Goal: Task Accomplishment & Management: Complete application form

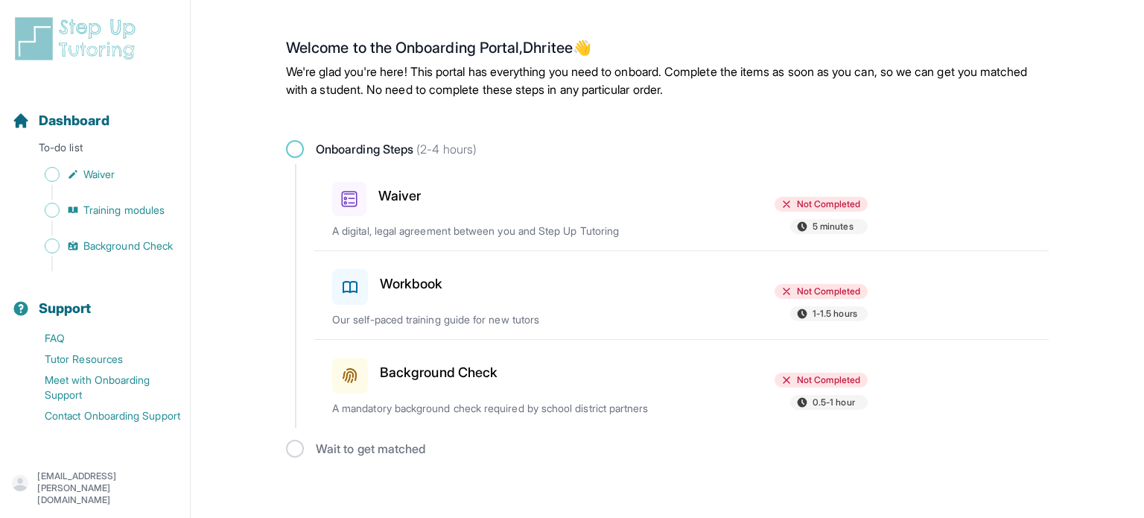
click at [387, 214] on div "Waiver" at bounding box center [419, 196] width 174 height 40
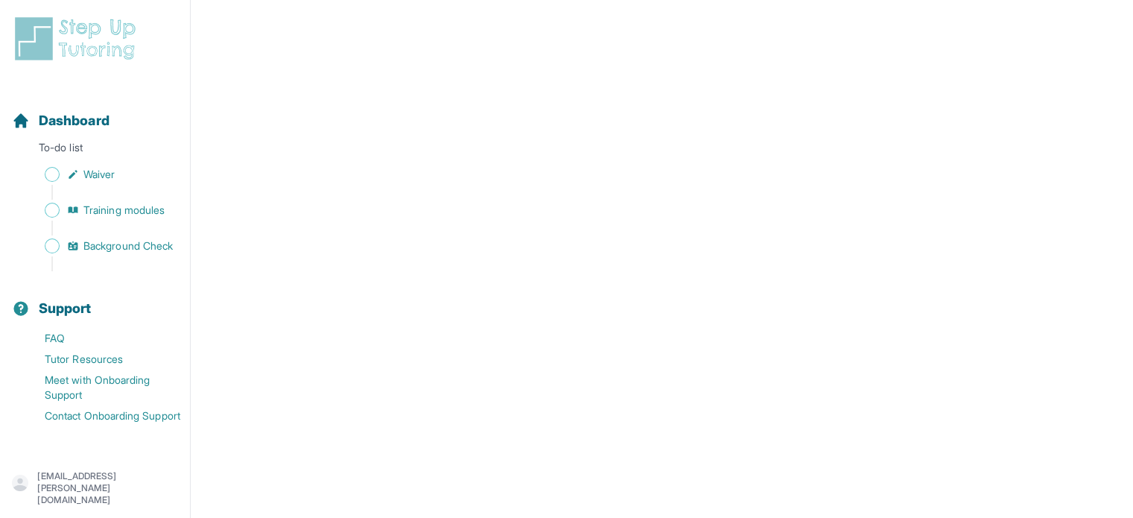
scroll to position [2659, 0]
click at [84, 183] on link "Waiver" at bounding box center [101, 174] width 178 height 21
click at [54, 177] on span "Sidebar" at bounding box center [52, 174] width 15 height 15
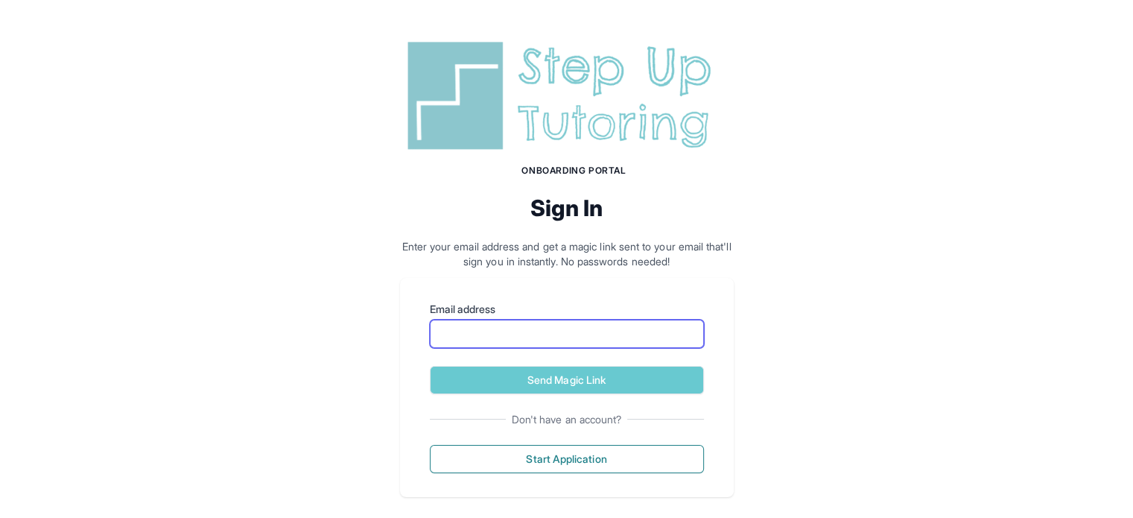
click at [519, 338] on input "Email address" at bounding box center [567, 334] width 274 height 28
click at [711, 291] on div "Email address Send Magic Link Don't have an account? Start Application" at bounding box center [567, 387] width 334 height 219
click at [587, 328] on input "Email address" at bounding box center [567, 334] width 274 height 28
type input "**********"
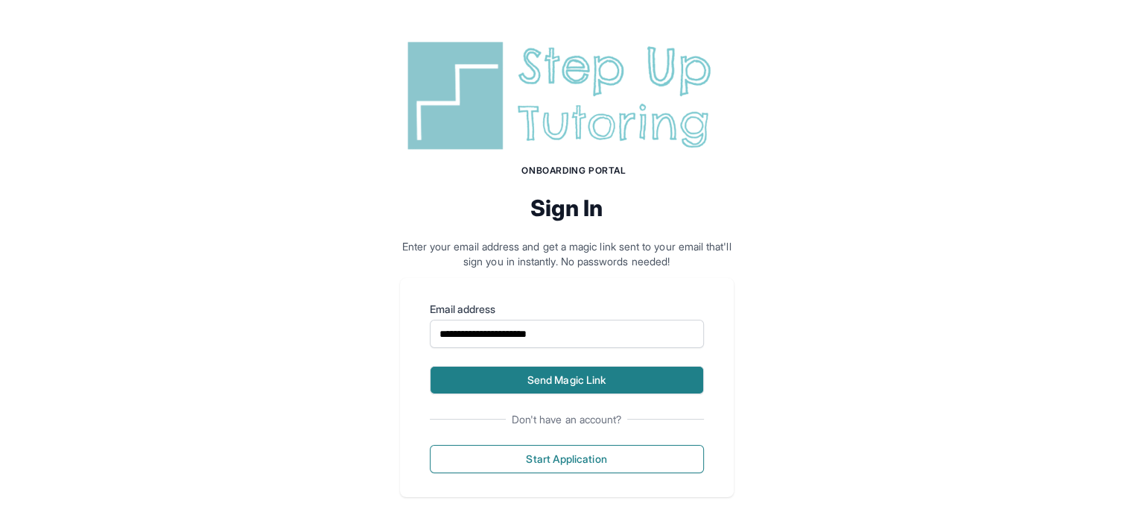
click at [533, 372] on button "Send Magic Link" at bounding box center [567, 380] width 274 height 28
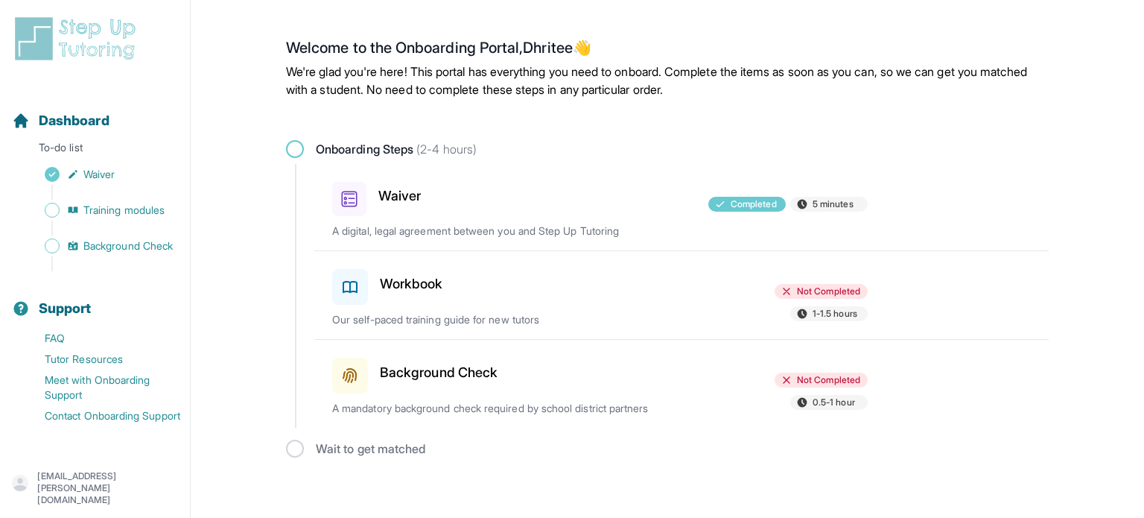
click at [536, 332] on div "Workbook Not Completed 1-1.5 hours Our self-paced training guide for new tutors" at bounding box center [690, 295] width 717 height 88
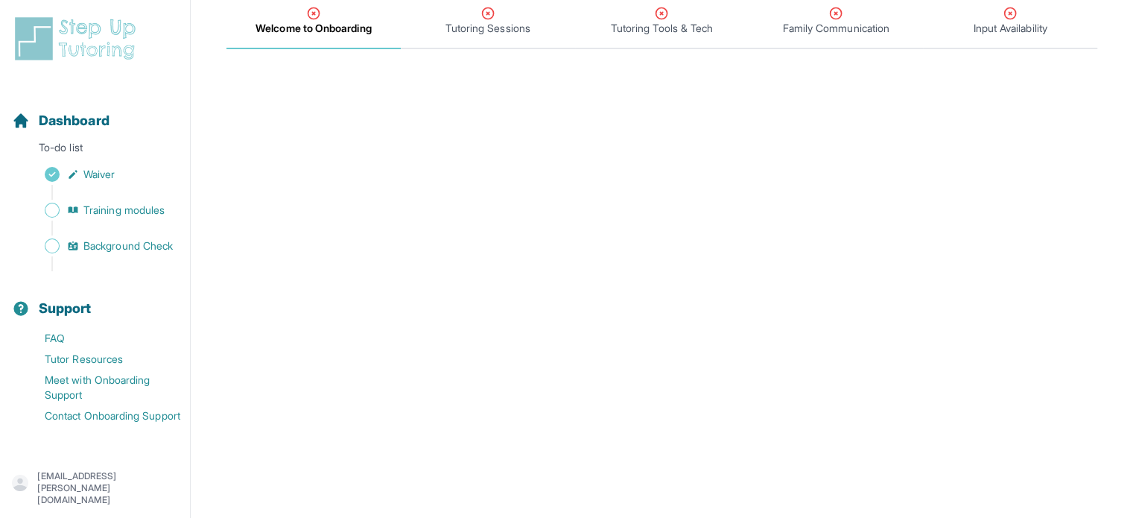
scroll to position [175, 0]
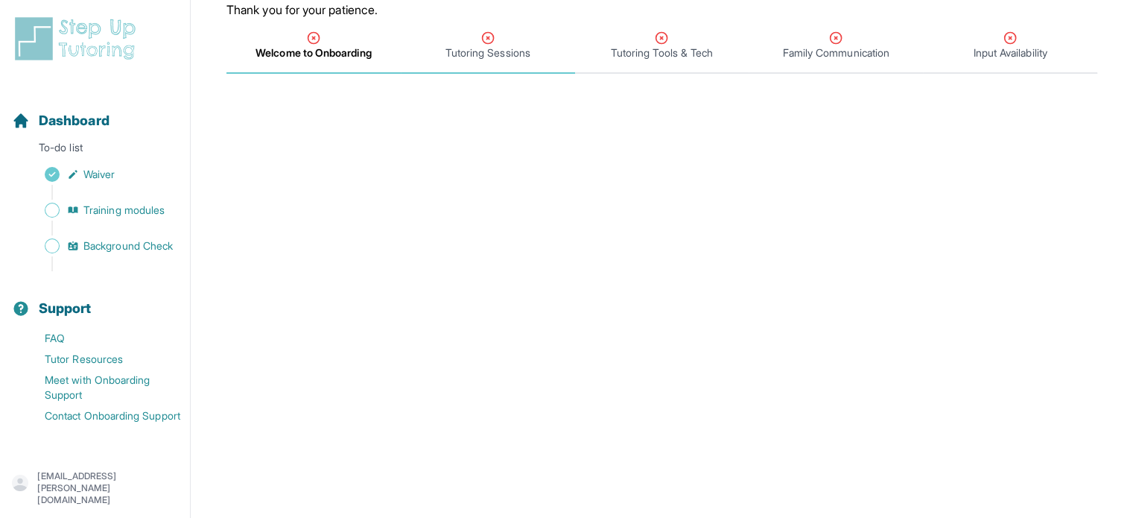
click at [453, 47] on span "Tutoring Sessions" at bounding box center [488, 52] width 85 height 15
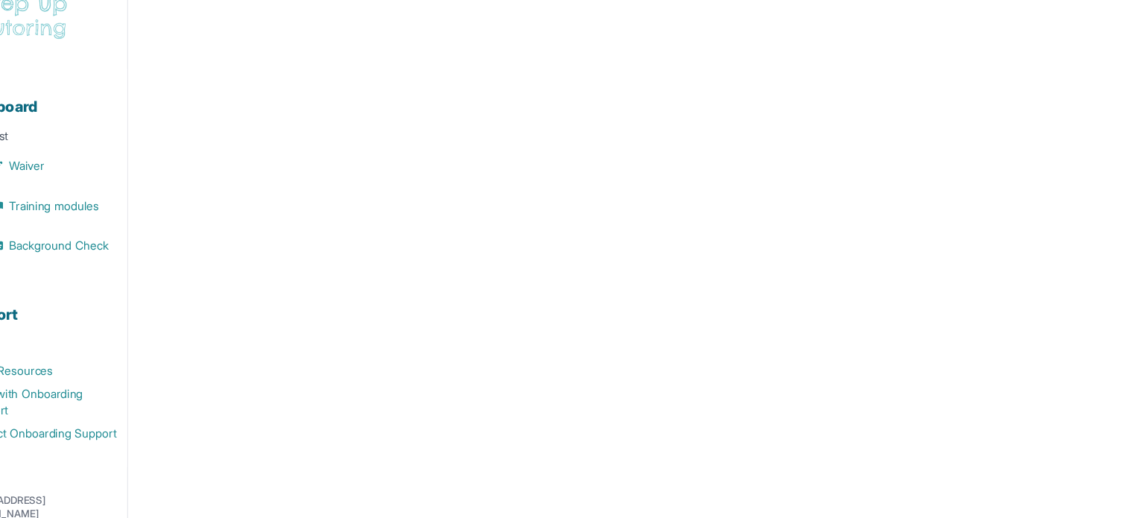
scroll to position [670, 0]
